Goal: Entertainment & Leisure: Consume media (video, audio)

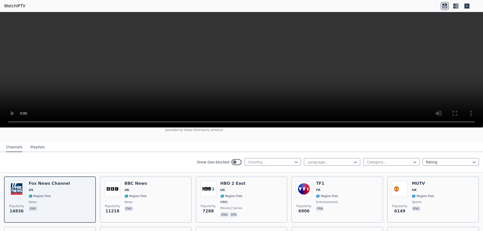
scroll to position [25, 0]
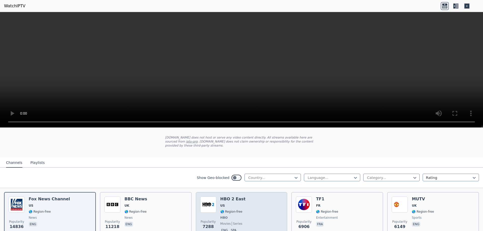
click at [248, 203] on div "Popularity 7288 HBO 2 East US 🌎 Region-free HBO movies series eng spa" at bounding box center [241, 215] width 83 height 37
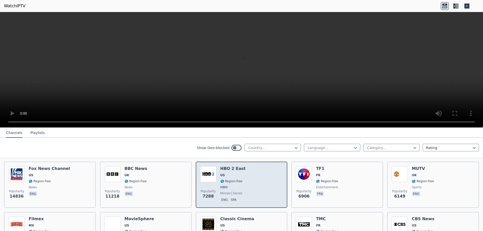
scroll to position [75, 0]
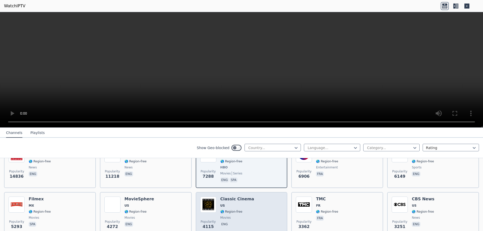
click at [242, 210] on div "Classic Cinema US 🌎 Region-free movies eng" at bounding box center [237, 215] width 34 height 36
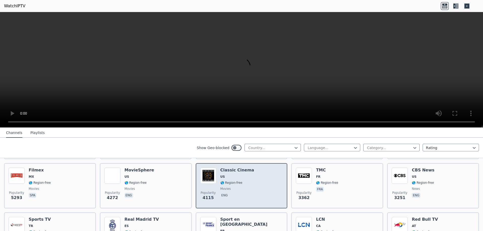
scroll to position [126, 0]
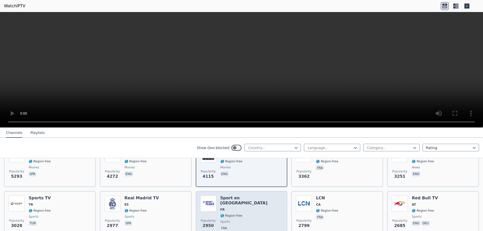
click at [242, 209] on div "Sport en [GEOGRAPHIC_DATA] FR 🌎 Region-free sports fra" at bounding box center [251, 214] width 63 height 36
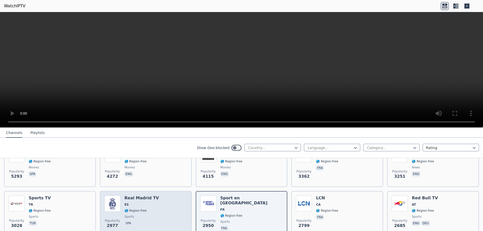
click at [151, 210] on div "Real Madrid TV ES 🌎 Region-free sports spa" at bounding box center [142, 214] width 34 height 36
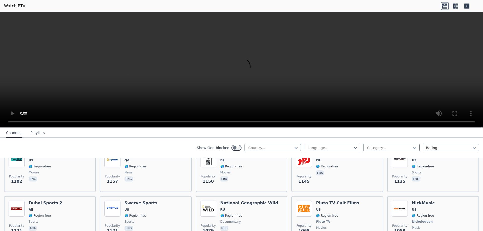
scroll to position [579, 0]
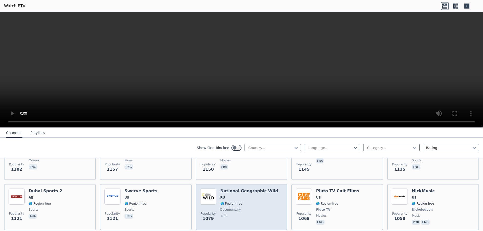
click at [249, 197] on div "National Geographic Wild RU 🌎 Region-free documentary rus" at bounding box center [249, 207] width 58 height 37
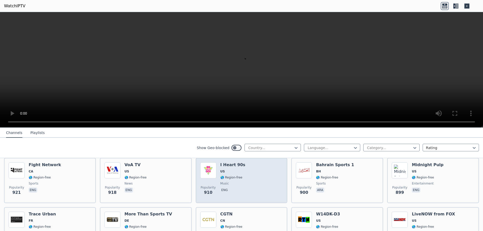
scroll to position [881, 0]
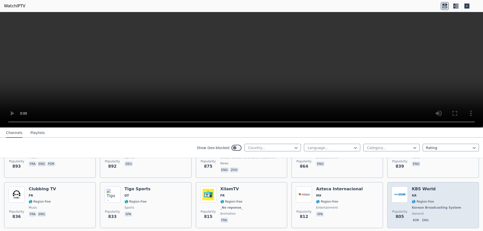
click at [416, 194] on span "KR" at bounding box center [437, 196] width 50 height 4
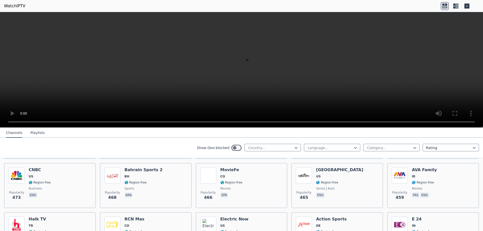
scroll to position [1887, 0]
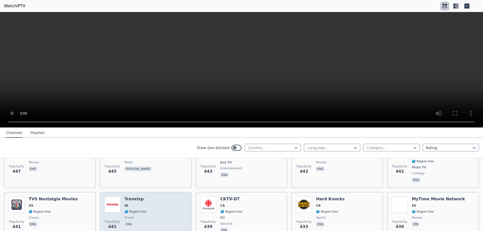
click at [136, 201] on div "Travelxp IN 🌎 Region-free travel eng" at bounding box center [136, 215] width 22 height 37
